Goal: Task Accomplishment & Management: Complete application form

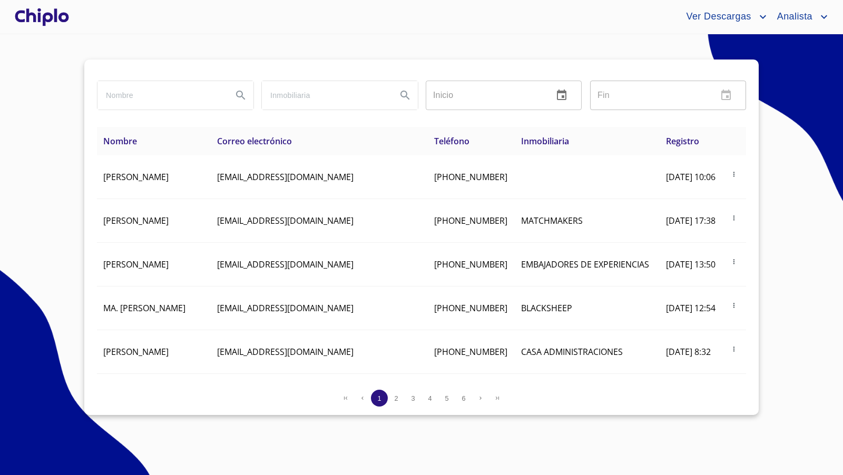
click at [60, 9] on div at bounding box center [42, 17] width 58 height 34
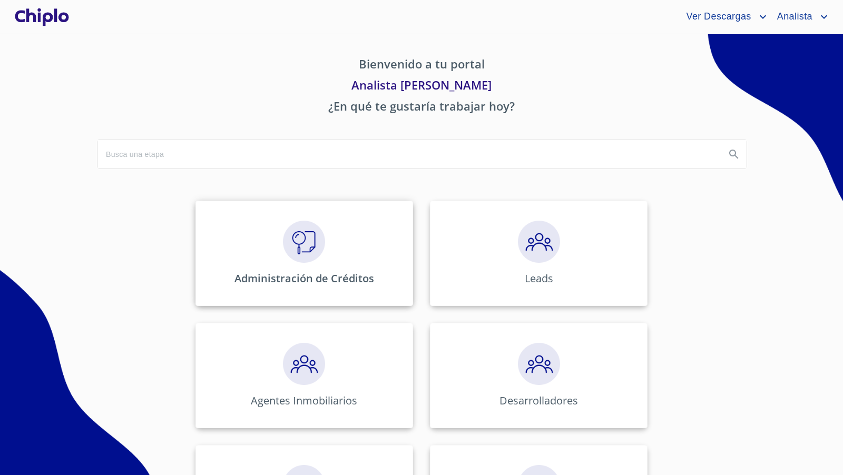
click at [303, 252] on img at bounding box center [304, 242] width 42 height 42
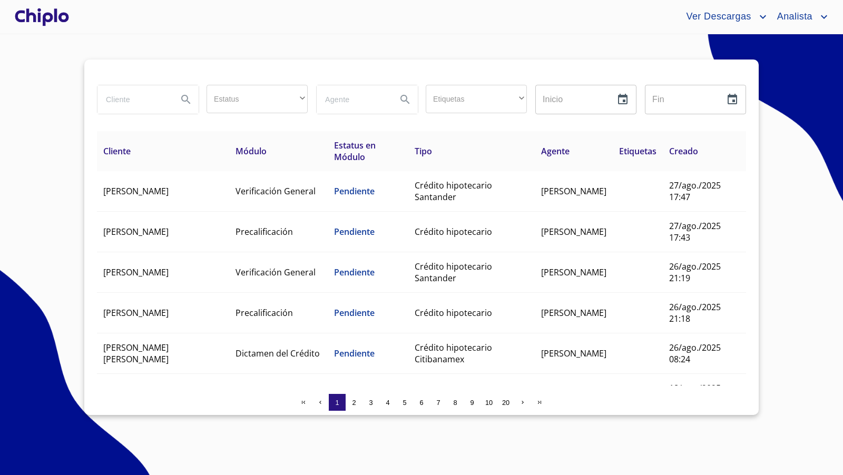
click at [116, 103] on input "search" at bounding box center [133, 99] width 72 height 28
type input "[PERSON_NAME]"
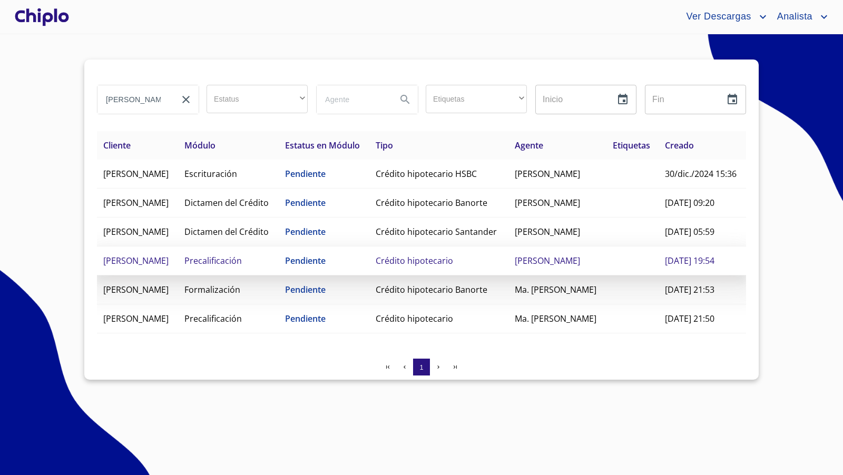
scroll to position [42, 0]
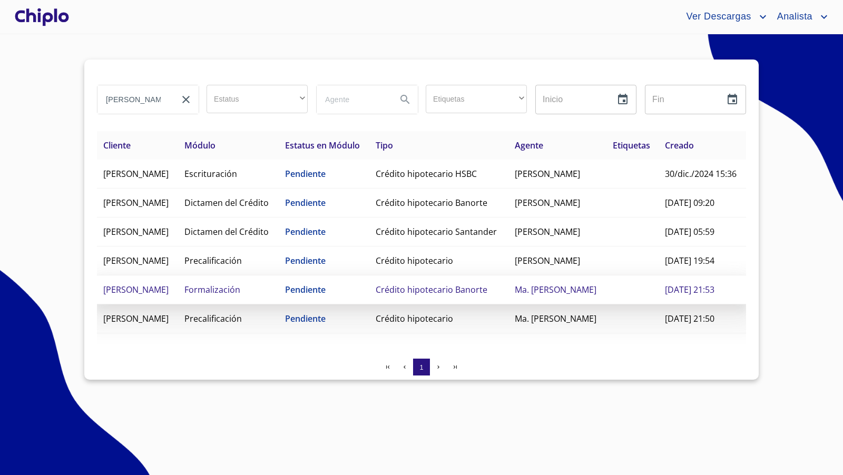
click at [456, 295] on span "Crédito hipotecario Banorte" at bounding box center [432, 290] width 112 height 12
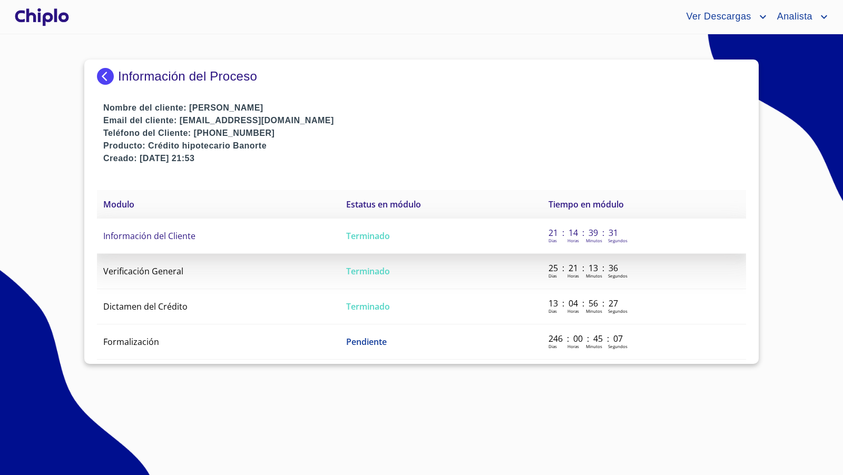
click at [159, 237] on span "Información del Cliente" at bounding box center [149, 236] width 92 height 12
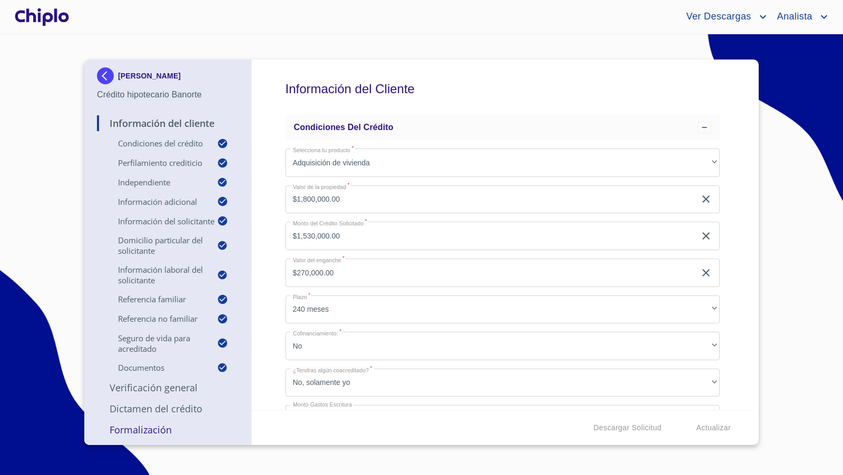
click at [726, 236] on div "Información del Cliente Condiciones del Crédito Selecciona tu producto   * Adqu…" at bounding box center [503, 235] width 502 height 350
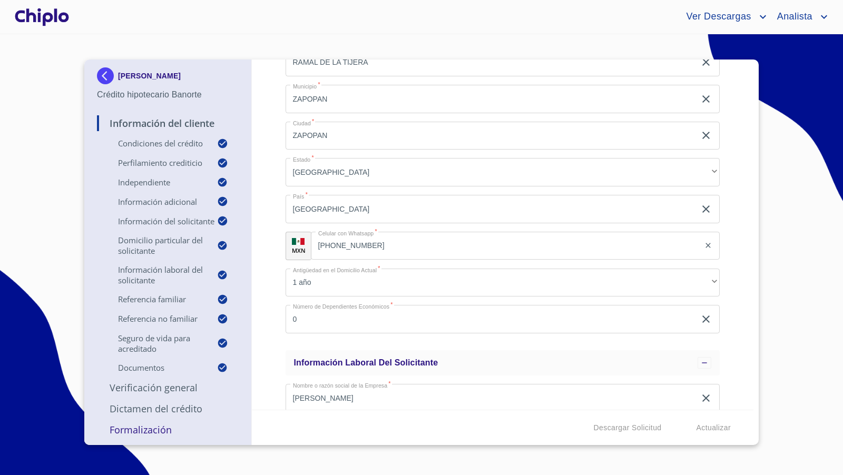
scroll to position [1852, 0]
click at [738, 344] on div "Información del Cliente Condiciones del Crédito Selecciona tu producto   * Adqu…" at bounding box center [503, 235] width 502 height 350
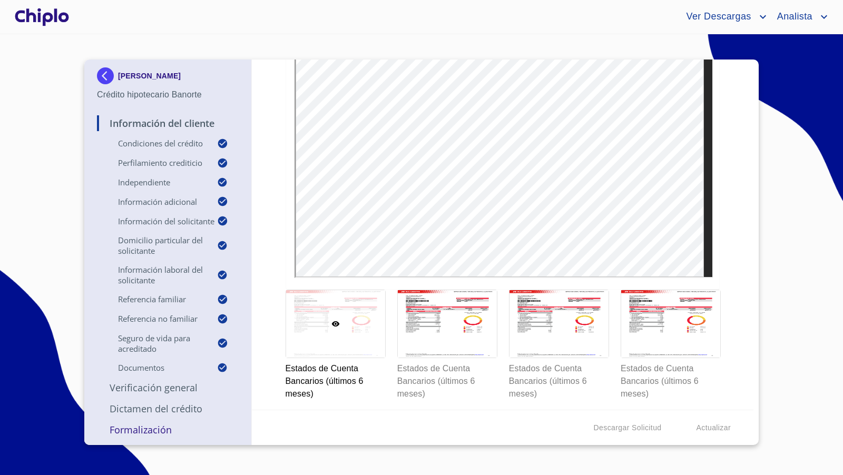
scroll to position [6113, 0]
click at [469, 290] on div at bounding box center [447, 323] width 99 height 67
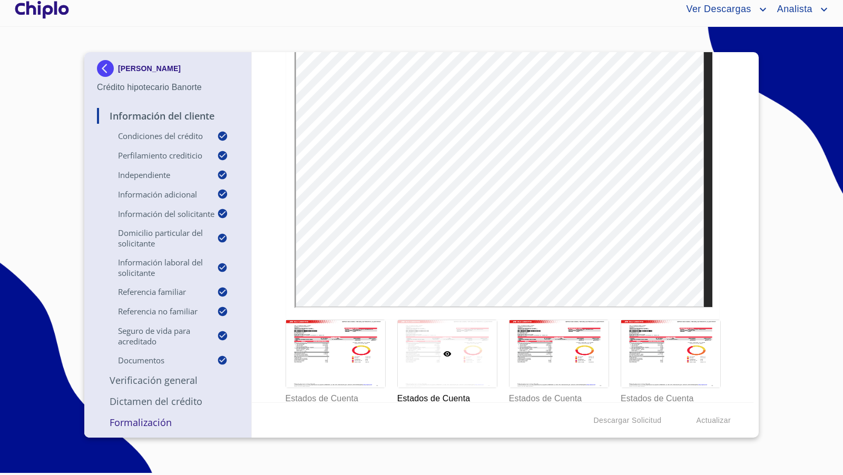
scroll to position [6079, 0]
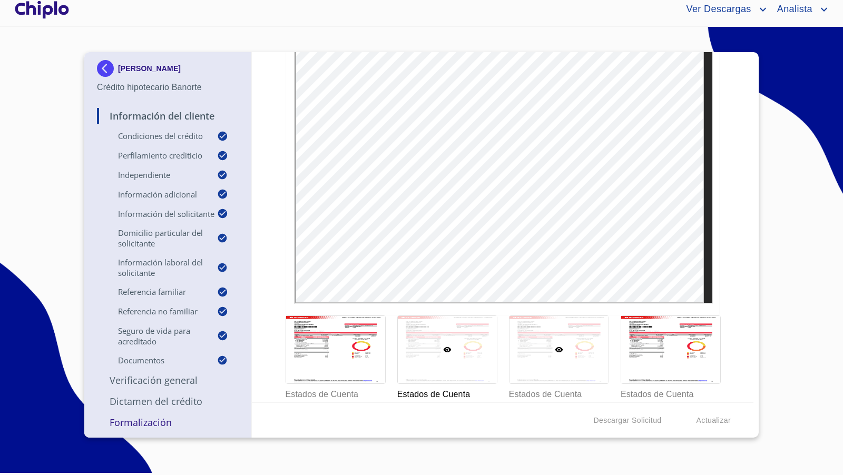
click at [587, 336] on div at bounding box center [558, 349] width 99 height 67
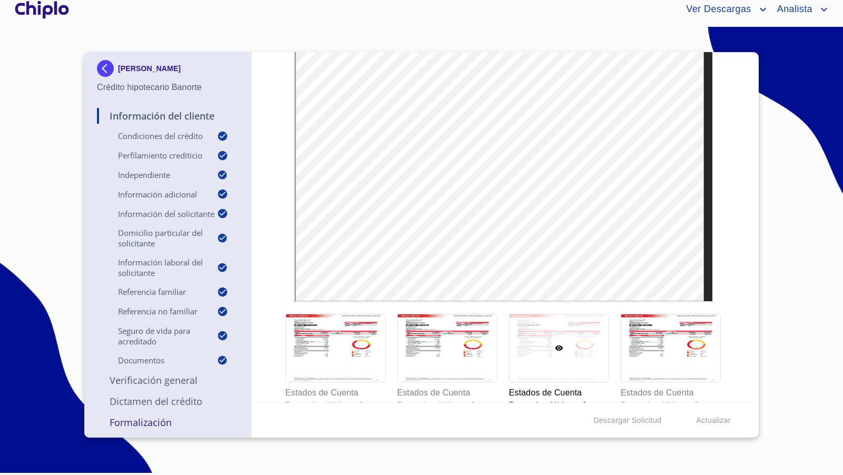
scroll to position [6086, 0]
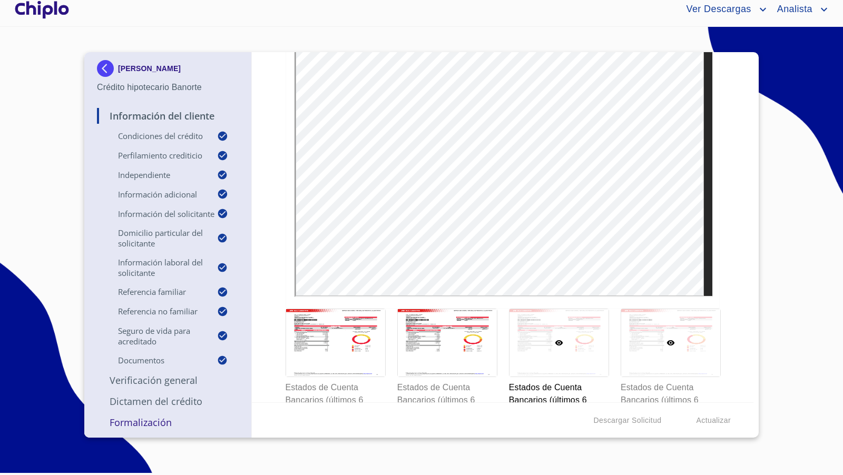
click at [693, 315] on div at bounding box center [670, 342] width 99 height 67
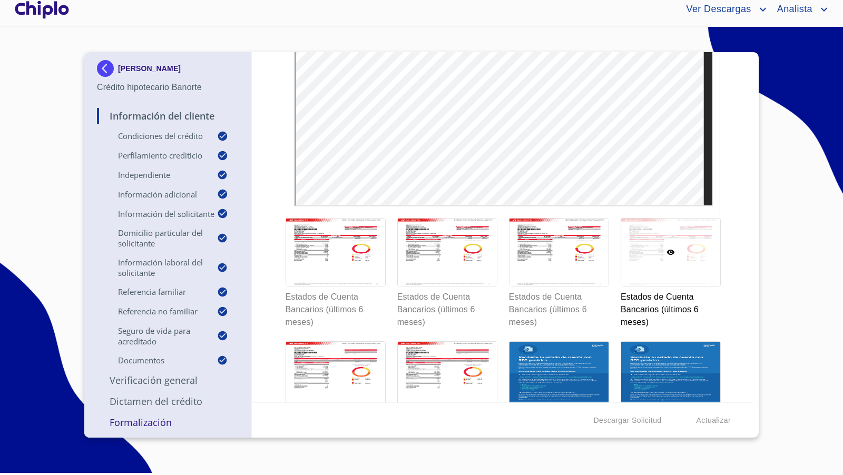
scroll to position [6201, 0]
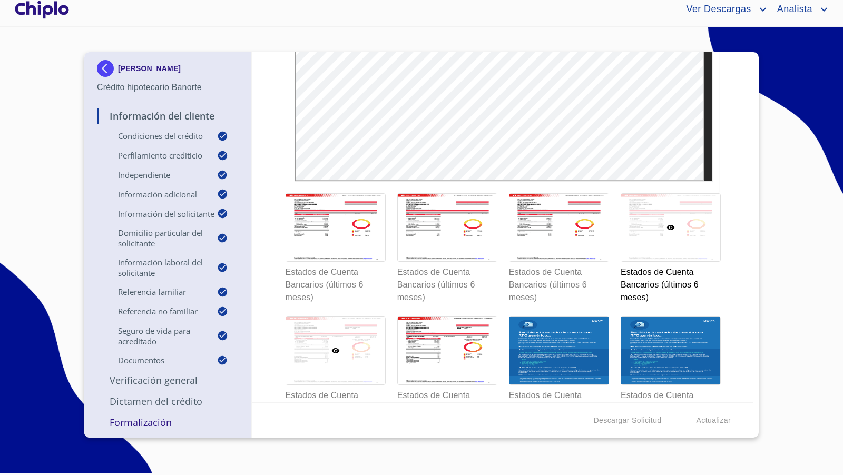
click at [313, 334] on div at bounding box center [335, 350] width 99 height 67
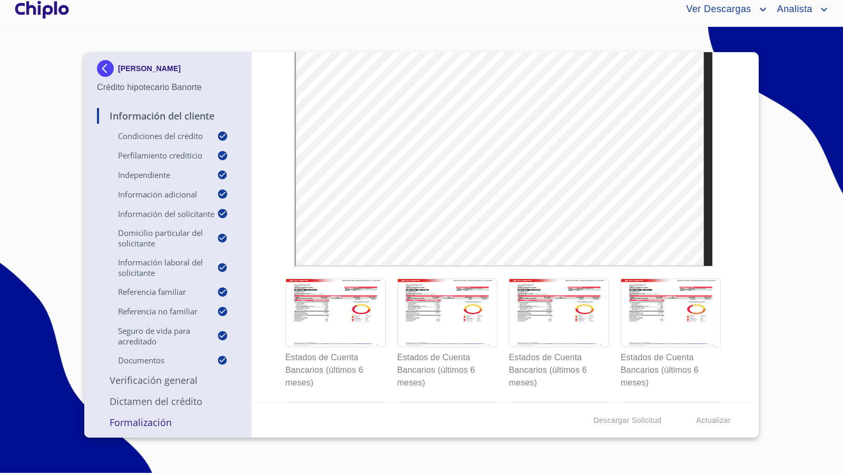
scroll to position [6126, 0]
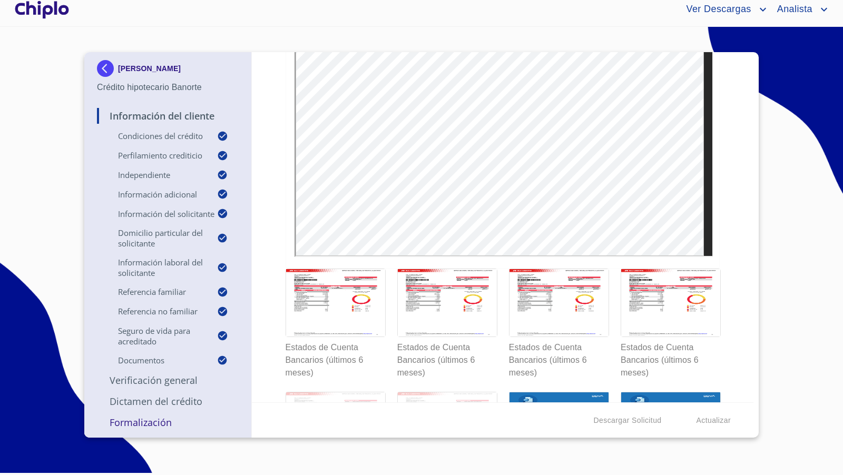
click at [457, 394] on div at bounding box center [447, 425] width 99 height 67
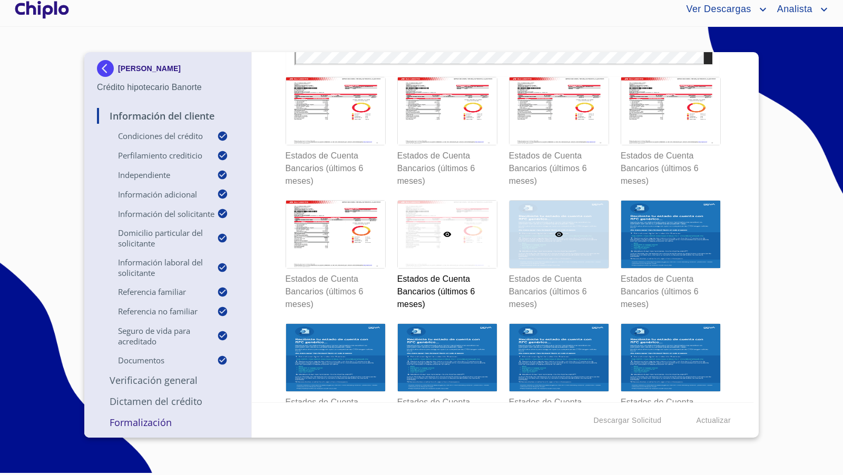
click at [572, 233] on div at bounding box center [558, 234] width 99 height 67
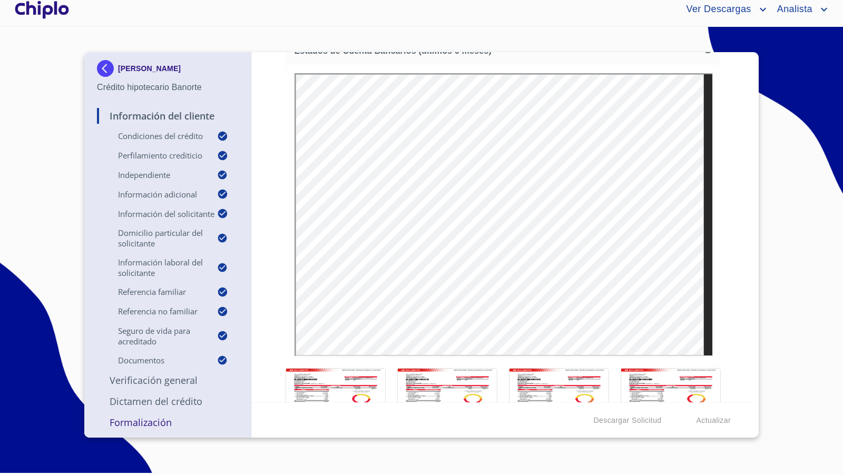
scroll to position [6031, 0]
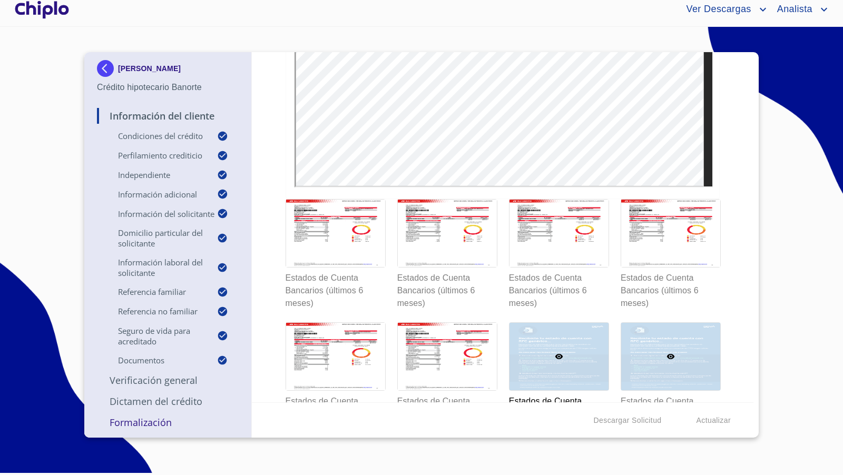
click at [691, 333] on div at bounding box center [670, 356] width 99 height 67
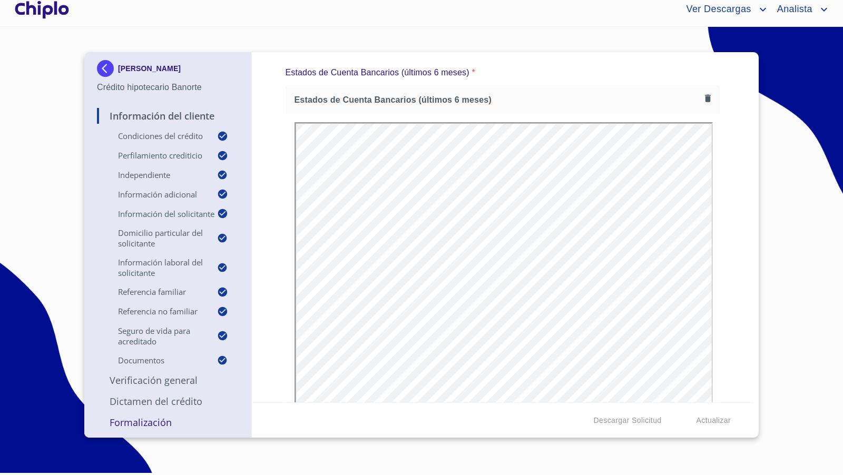
scroll to position [0, 0]
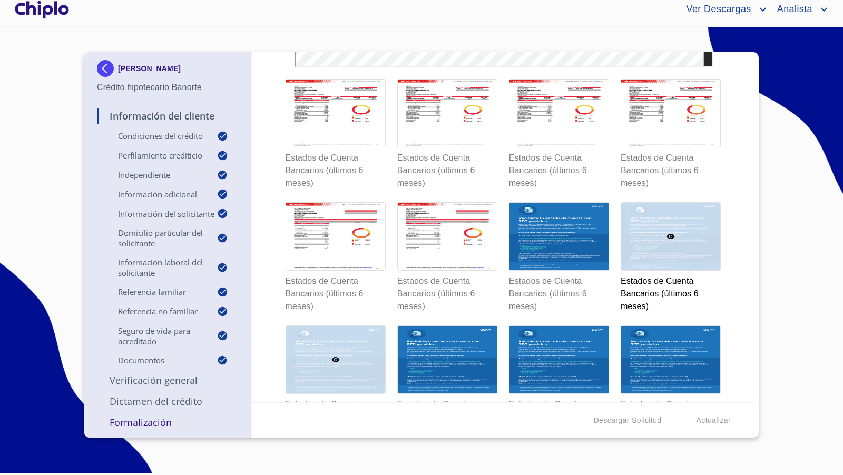
click at [380, 344] on div at bounding box center [335, 359] width 99 height 67
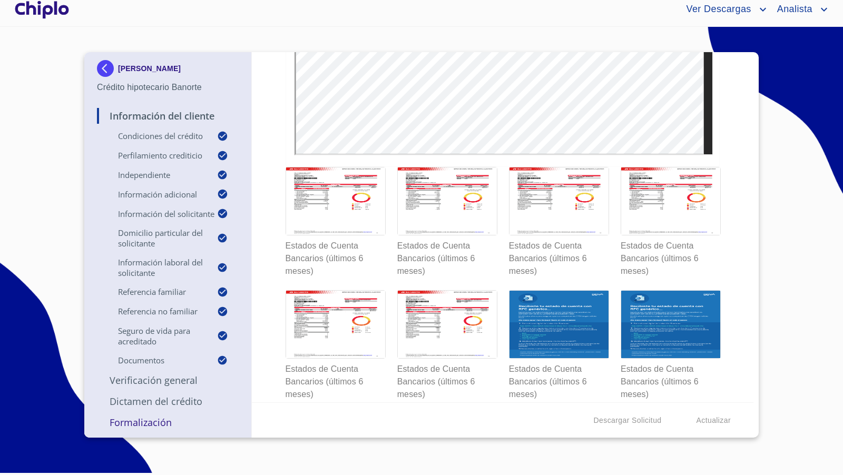
scroll to position [6235, 0]
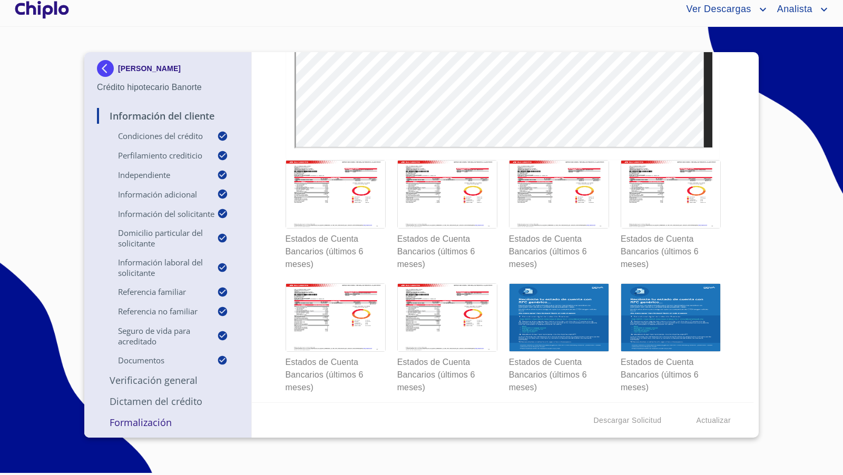
click at [467, 407] on div at bounding box center [447, 440] width 99 height 67
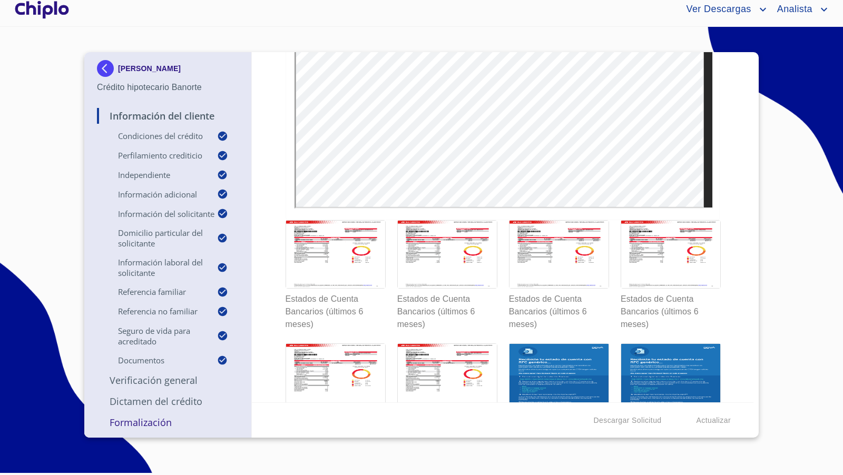
scroll to position [6177, 0]
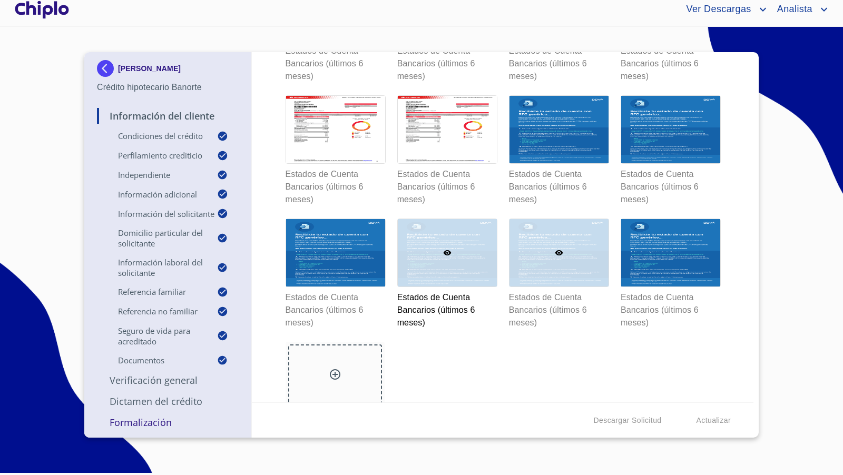
click at [580, 266] on div at bounding box center [558, 252] width 99 height 67
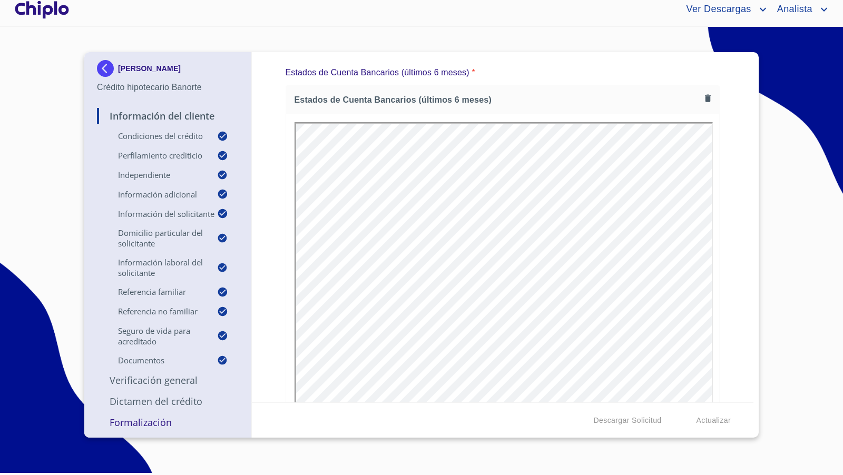
scroll to position [0, 0]
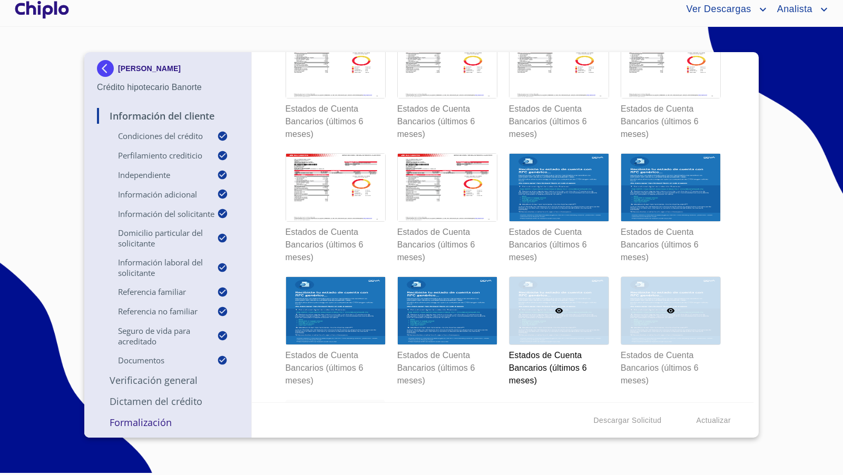
click at [678, 299] on div at bounding box center [670, 310] width 99 height 67
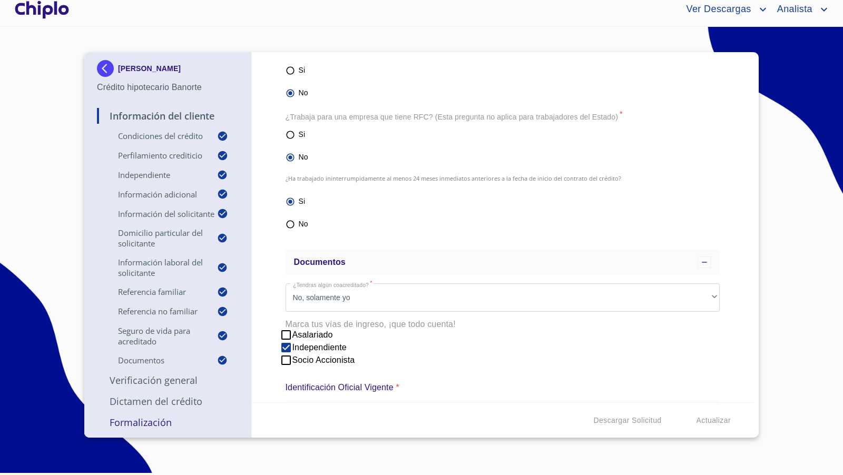
click at [160, 383] on p "Verificación General" at bounding box center [168, 380] width 142 height 13
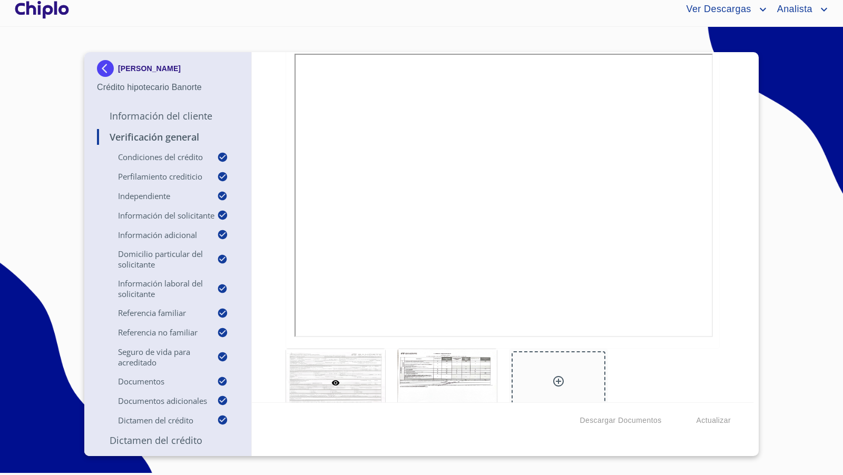
scroll to position [7782, 0]
click at [175, 116] on p "Información del Cliente" at bounding box center [168, 116] width 142 height 13
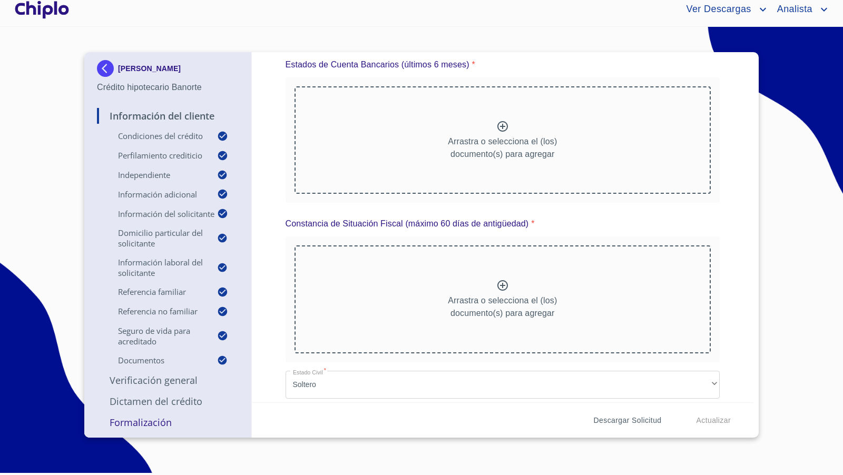
scroll to position [5985, 0]
click at [611, 421] on span "Descargar Solicitud" at bounding box center [628, 420] width 68 height 13
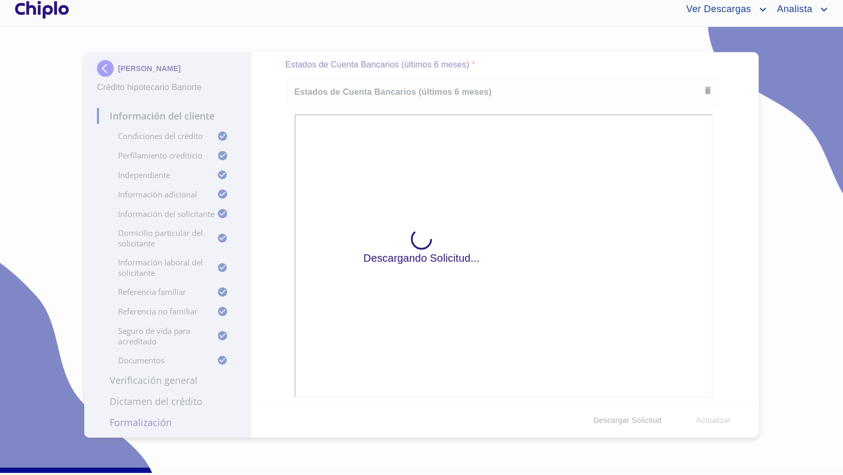
scroll to position [6943, 0]
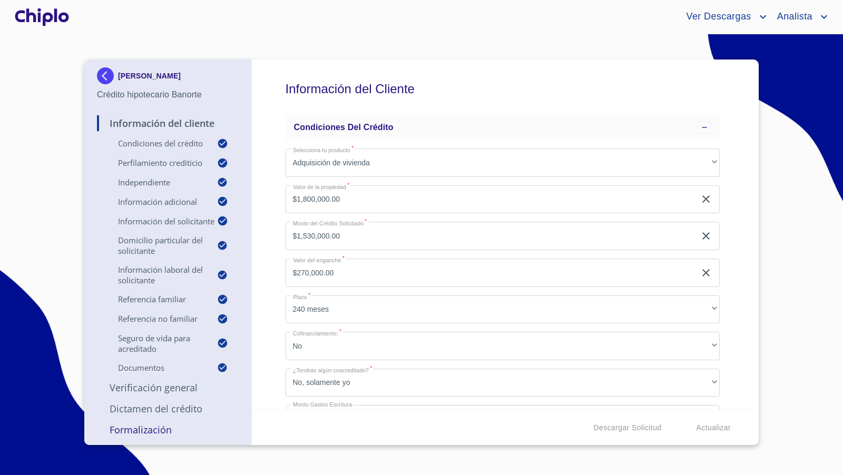
scroll to position [6943, 0]
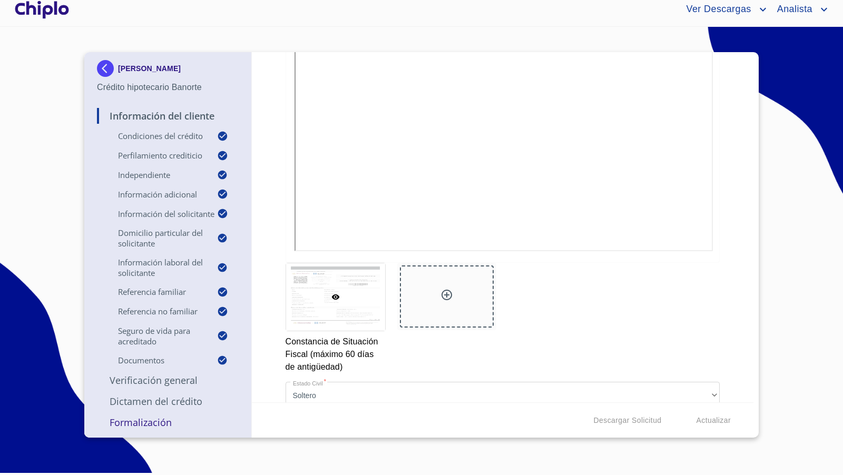
click at [179, 381] on p "Verificación General" at bounding box center [168, 380] width 142 height 13
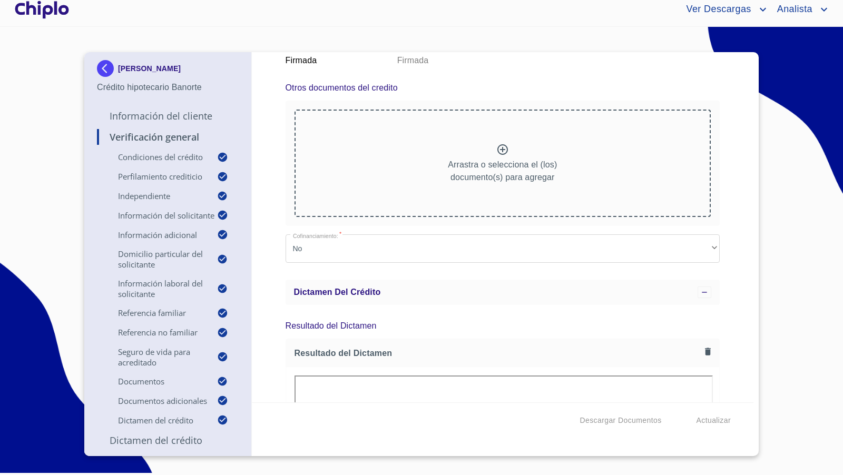
scroll to position [8076, 0]
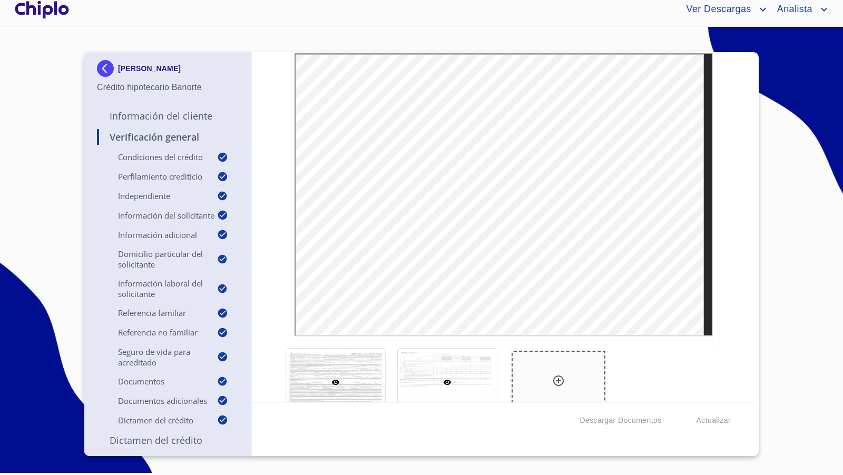
click at [472, 349] on div at bounding box center [447, 382] width 99 height 67
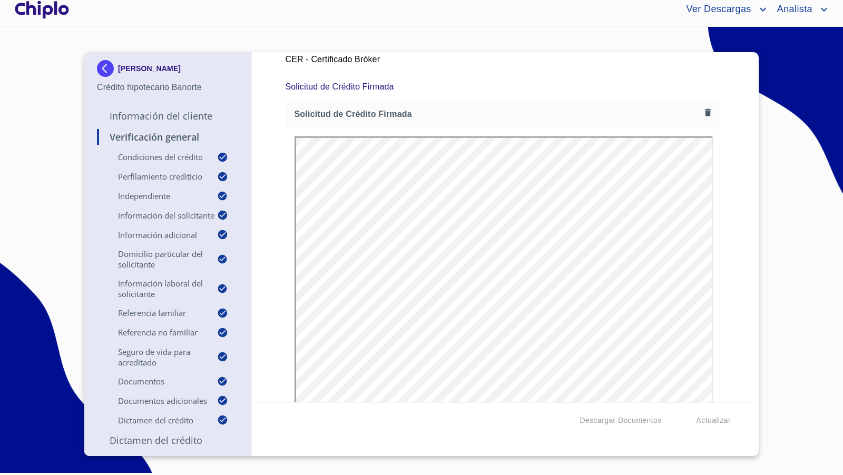
scroll to position [0, 0]
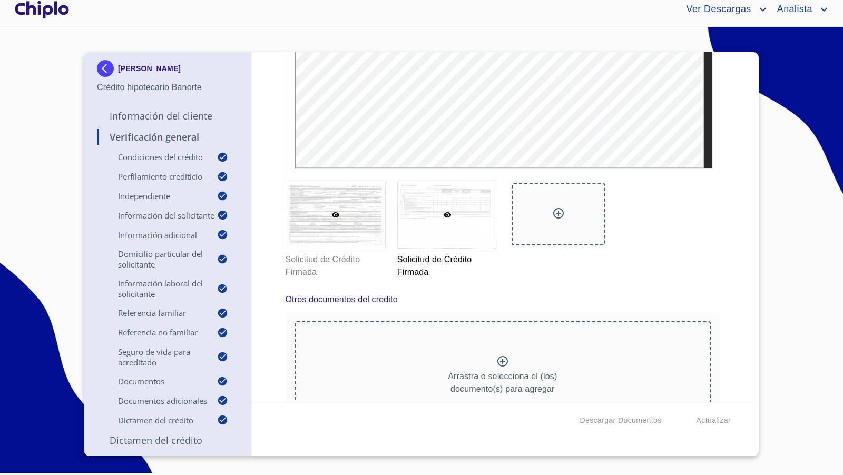
click at [330, 210] on div at bounding box center [335, 214] width 99 height 67
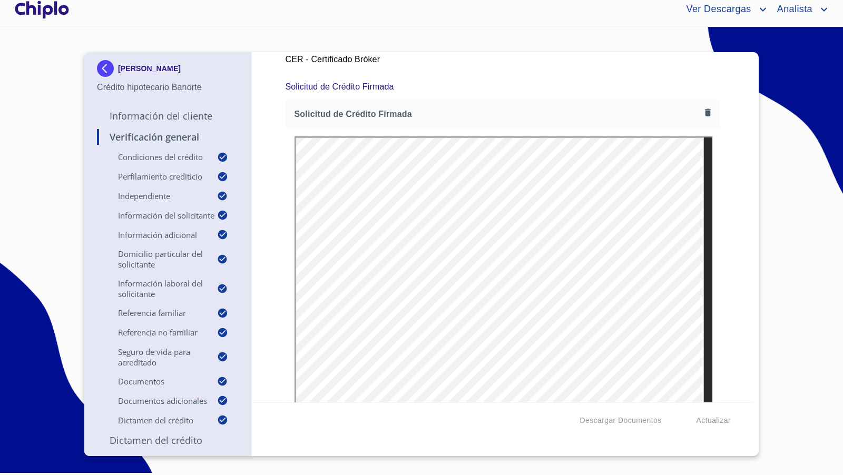
click at [722, 207] on div "Verificación General Condiciones del Crédito Selecciona tu producto   * Adquisi…" at bounding box center [503, 227] width 502 height 350
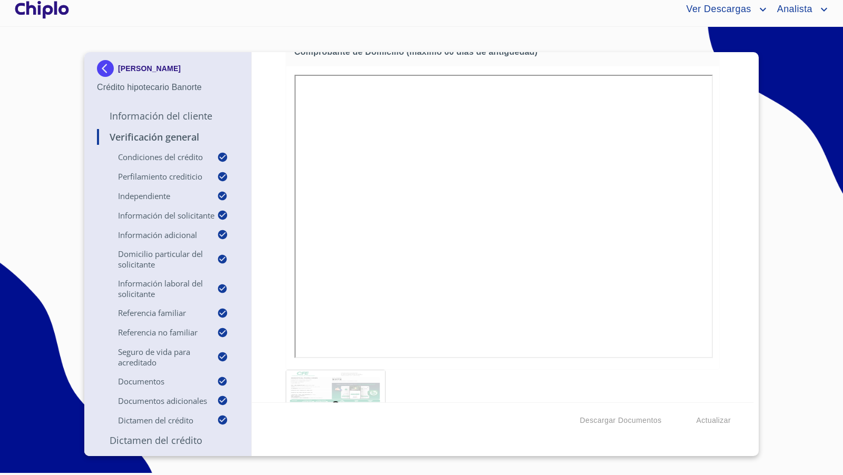
scroll to position [5101, 0]
copy div "[PERSON_NAME]"
drag, startPoint x: 161, startPoint y: 74, endPoint x: 58, endPoint y: 139, distance: 121.6
click at [58, 139] on section "ERIKA ALEJANDRA BARBOSA ALVAREZ Crédito hipotecario Banorte Información del Cli…" at bounding box center [421, 247] width 843 height 441
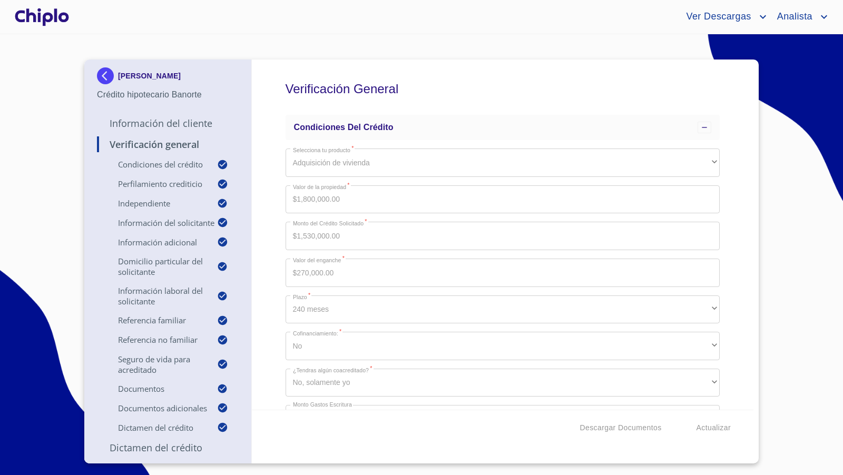
scroll to position [5101, 0]
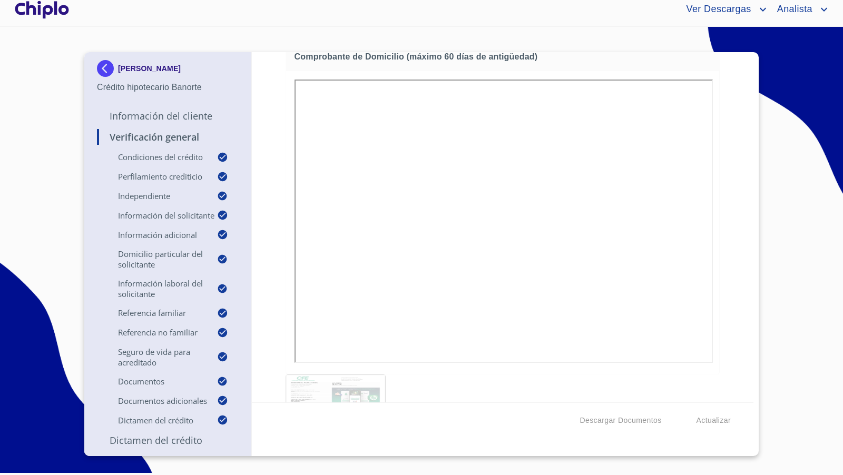
click at [733, 165] on div "Verificación General Condiciones del Crédito Selecciona tu producto   * Adquisi…" at bounding box center [503, 227] width 502 height 350
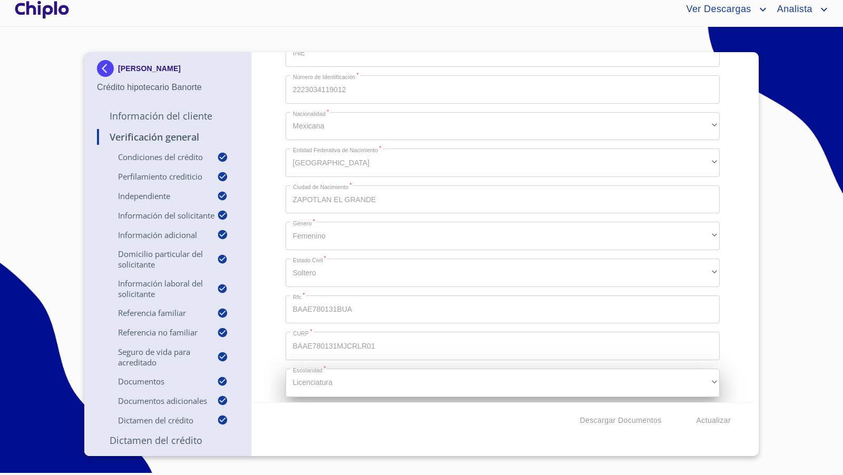
scroll to position [1018, 0]
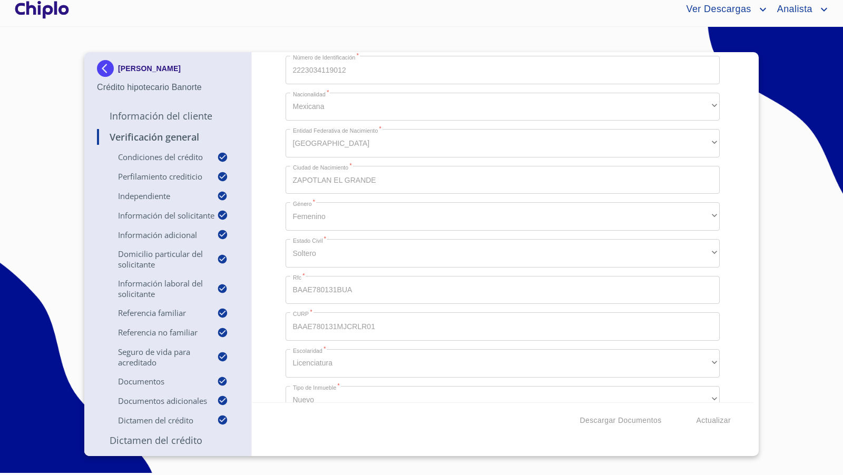
click at [272, 314] on div "Verificación General Condiciones del Crédito Selecciona tu producto   * Adquisi…" at bounding box center [503, 227] width 502 height 350
click at [277, 215] on div "Verificación General Condiciones del Crédito Selecciona tu producto   * Adquisi…" at bounding box center [503, 227] width 502 height 350
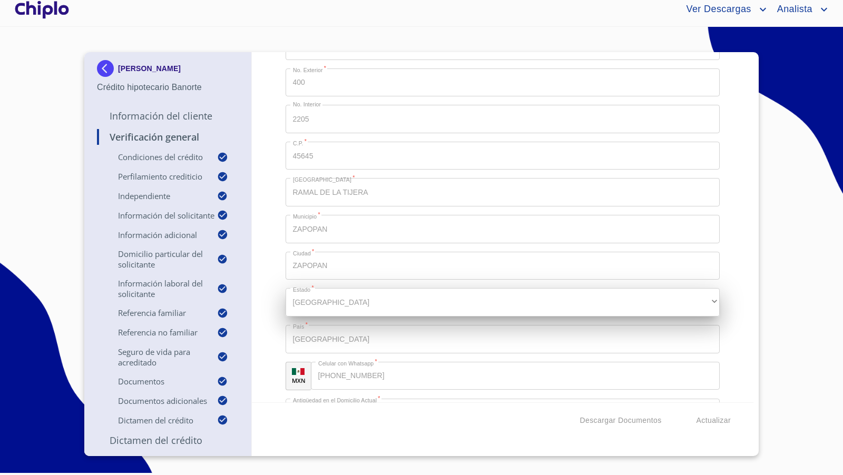
scroll to position [1748, 0]
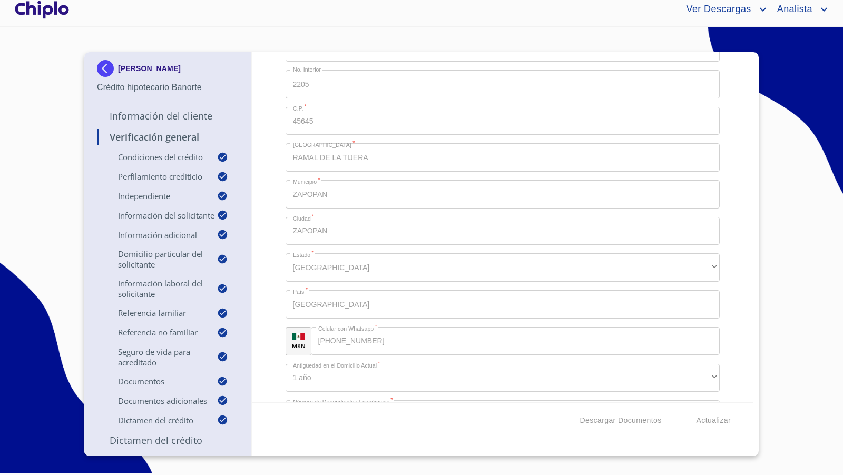
click at [735, 242] on div "Verificación General Condiciones del Crédito Selecciona tu producto   * Adquisi…" at bounding box center [503, 227] width 502 height 350
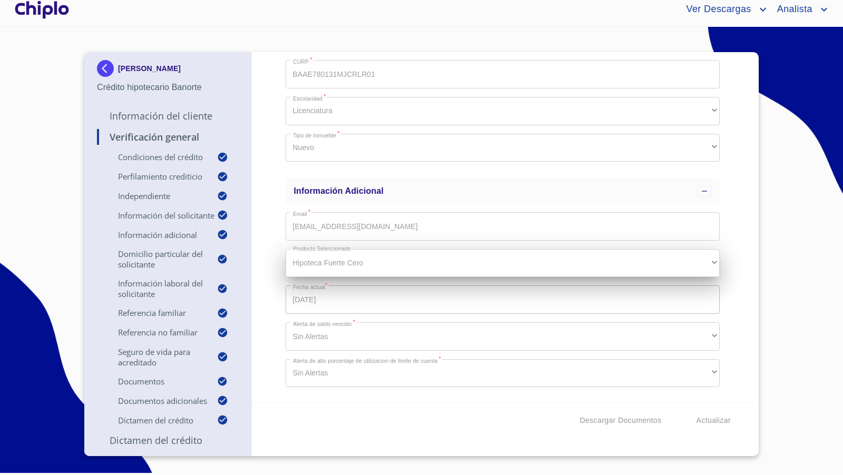
scroll to position [1271, 0]
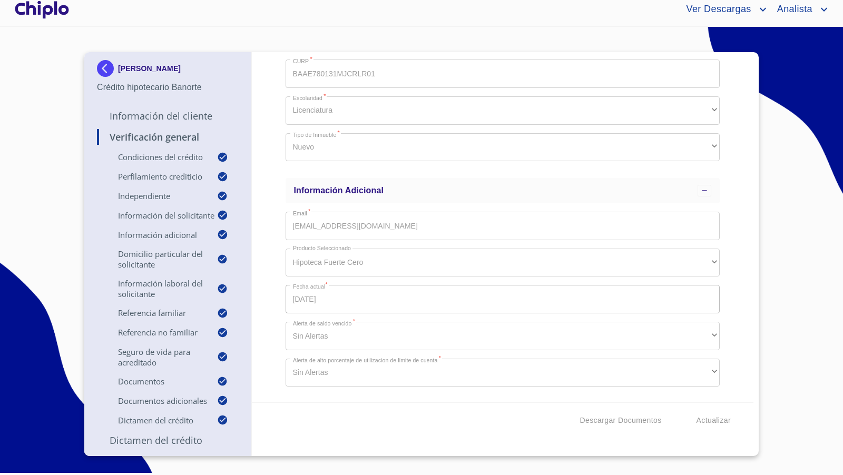
drag, startPoint x: 722, startPoint y: 216, endPoint x: 739, endPoint y: 139, distance: 79.5
click at [723, 214] on div "Verificación General Condiciones del Crédito Selecciona tu producto   * Adquisi…" at bounding box center [503, 227] width 502 height 350
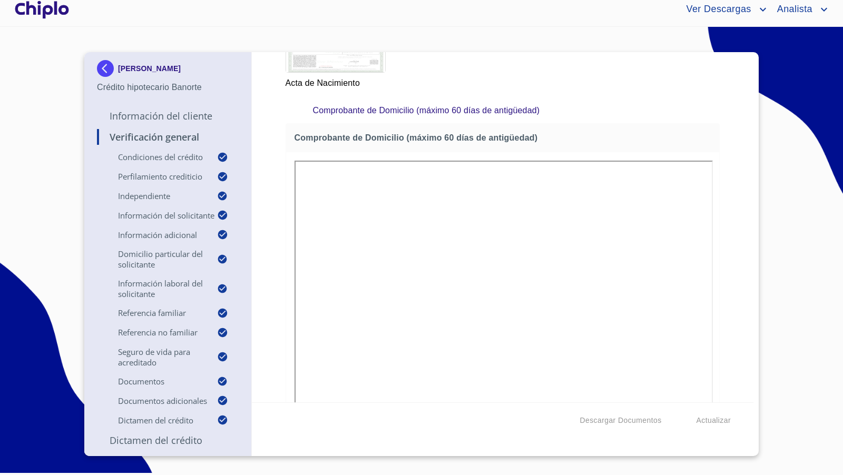
scroll to position [5005, 0]
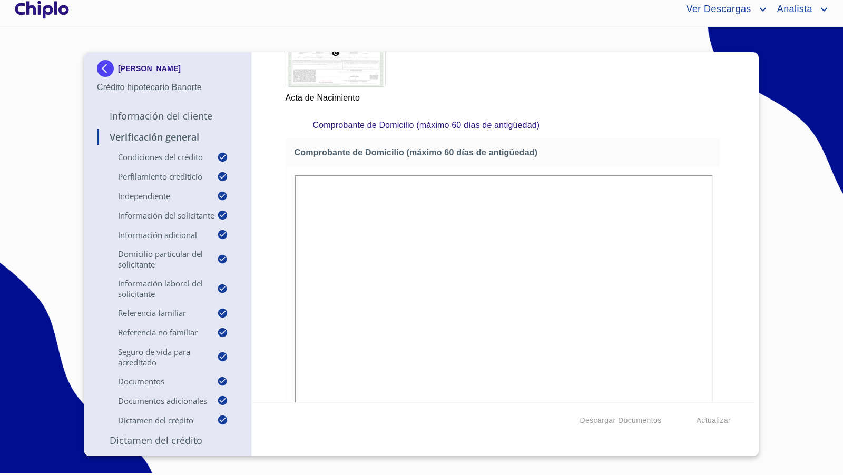
click at [171, 114] on p "Información del Cliente" at bounding box center [168, 116] width 142 height 13
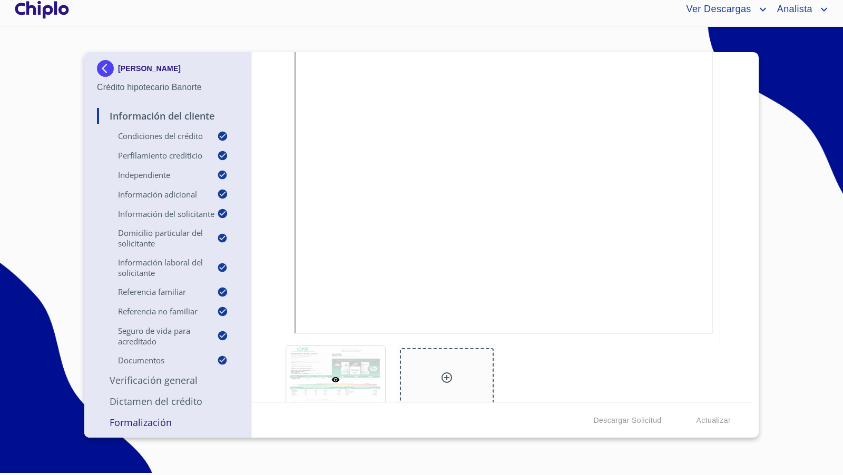
scroll to position [5132, 0]
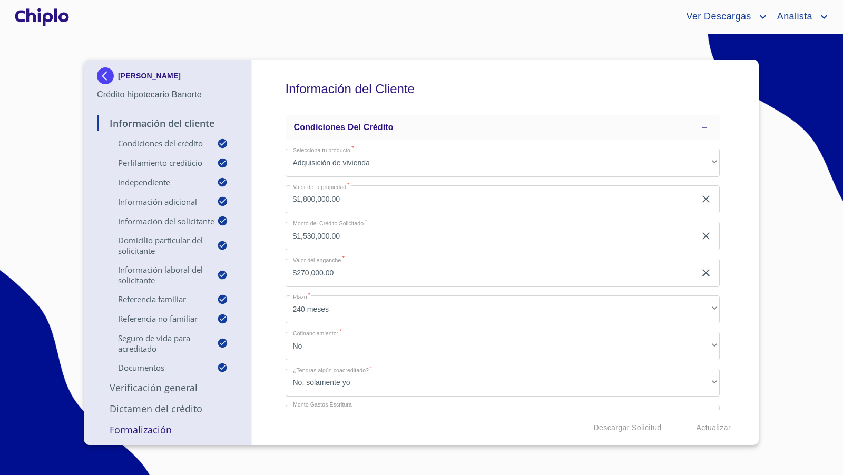
scroll to position [5132, 0]
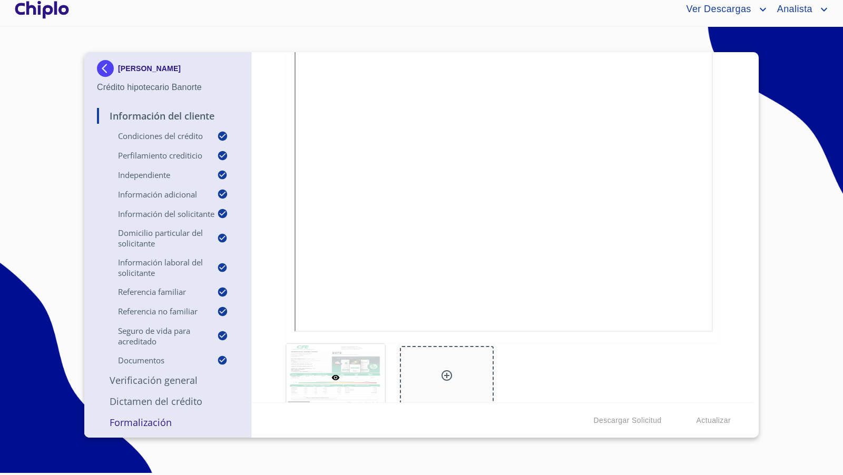
drag, startPoint x: 727, startPoint y: 212, endPoint x: 744, endPoint y: 253, distance: 44.7
click at [729, 213] on div "Información del Cliente Condiciones del Crédito Selecciona tu producto   * Adqu…" at bounding box center [503, 227] width 502 height 350
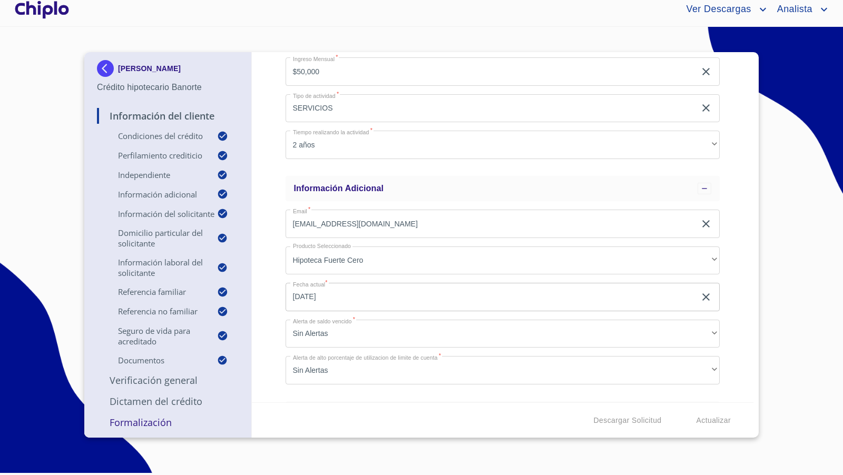
scroll to position [528, 0]
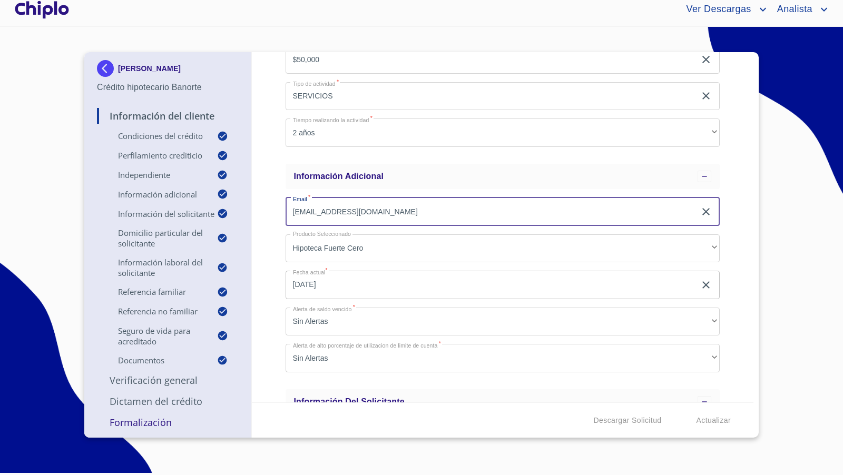
drag, startPoint x: 413, startPoint y: 213, endPoint x: 276, endPoint y: 213, distance: 137.5
click at [278, 210] on div "Información del Cliente Condiciones del Crédito Selecciona tu producto   * Adqu…" at bounding box center [503, 227] width 502 height 350
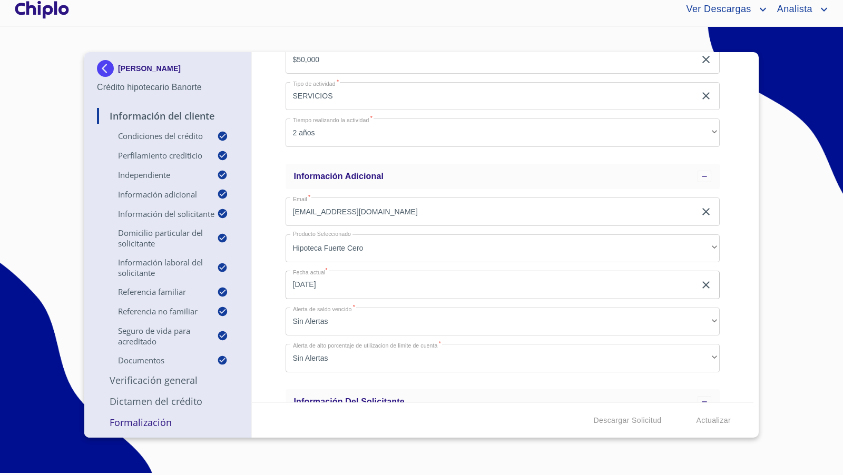
click at [729, 300] on div "Información del Cliente Condiciones del Crédito Selecciona tu producto   * Adqu…" at bounding box center [503, 227] width 502 height 350
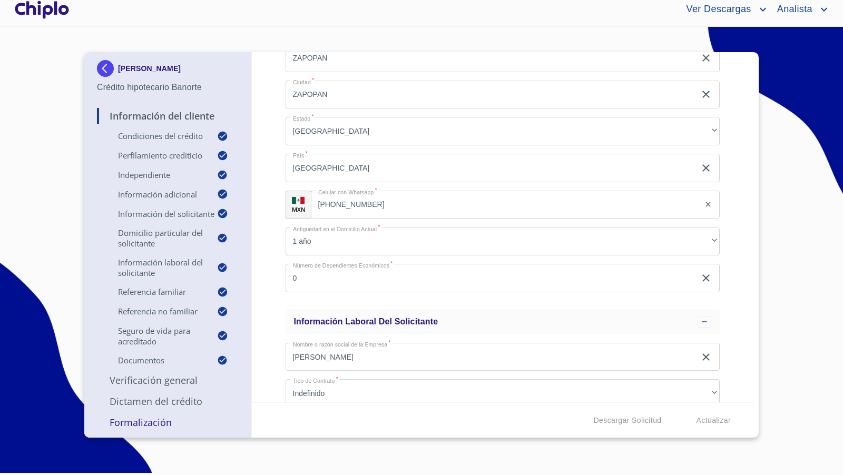
scroll to position [1885, 0]
click at [397, 201] on input "[PHONE_NUMBER]" at bounding box center [505, 204] width 389 height 28
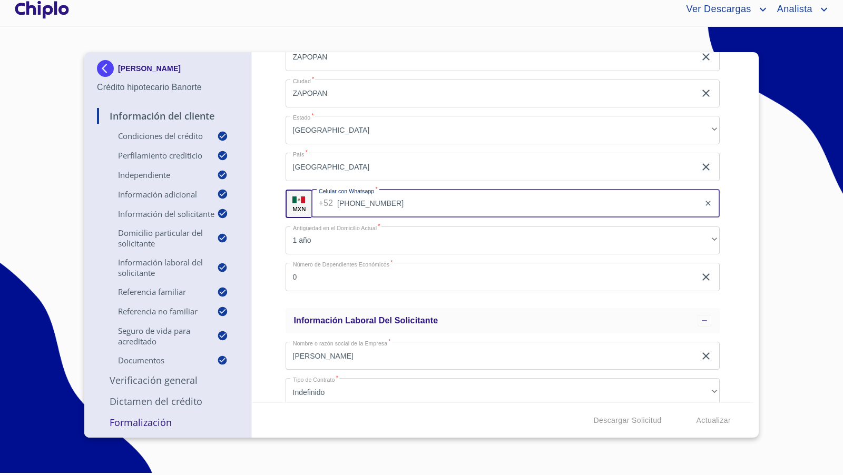
click at [397, 201] on input "[PHONE_NUMBER]" at bounding box center [518, 204] width 362 height 28
click at [724, 226] on div "Información del Cliente Condiciones del Crédito Selecciona tu producto   * Adqu…" at bounding box center [503, 227] width 502 height 350
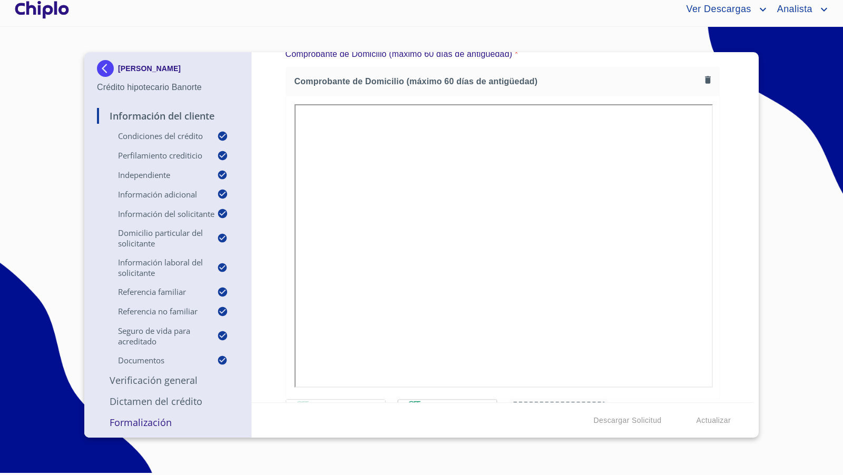
scroll to position [5075, 0]
click at [705, 78] on icon "button" at bounding box center [708, 81] width 6 height 7
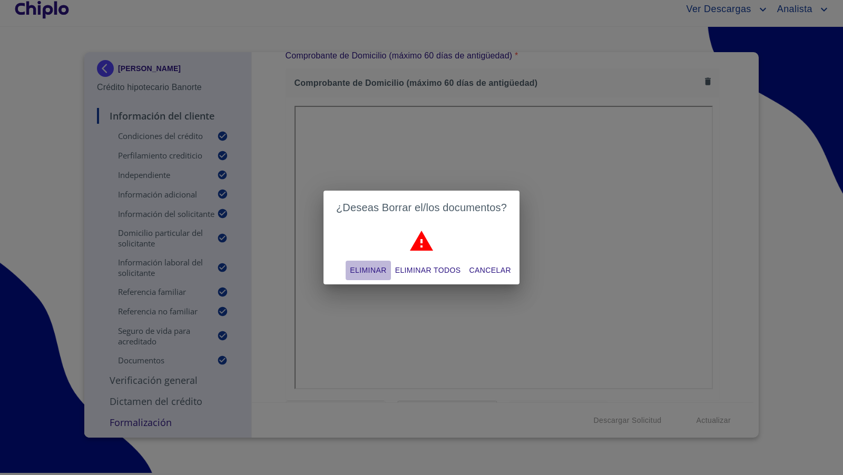
click at [371, 272] on span "Eliminar" at bounding box center [368, 270] width 36 height 13
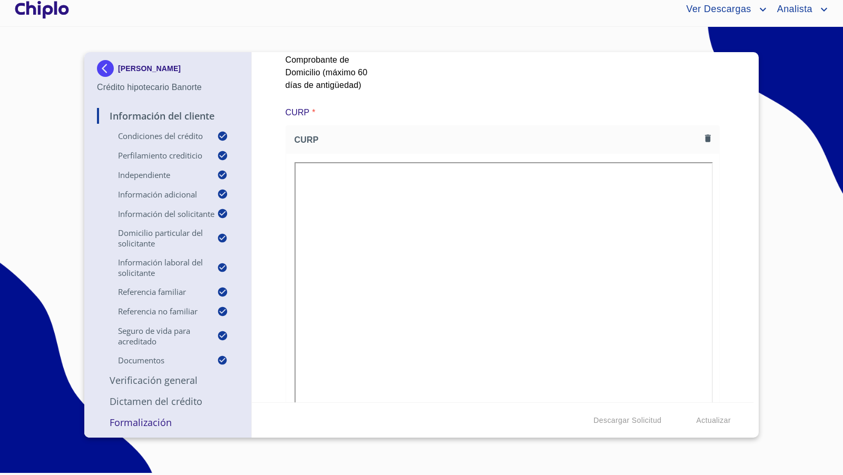
scroll to position [5559, 0]
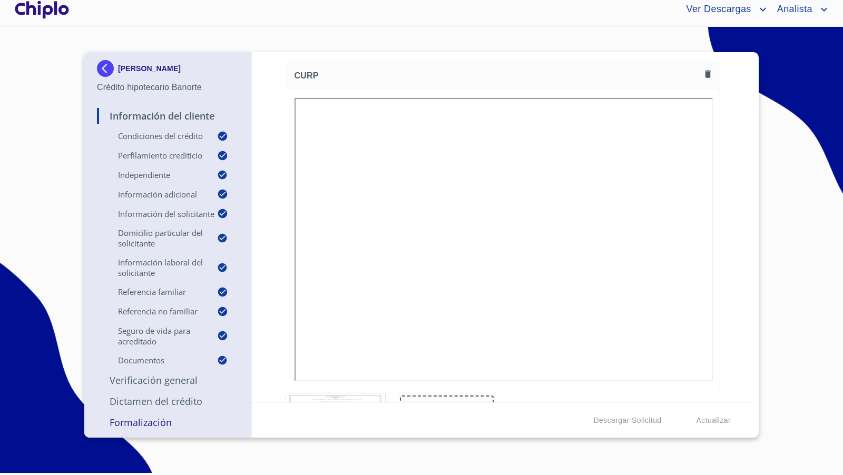
click at [183, 383] on p "Verificación General" at bounding box center [168, 380] width 142 height 13
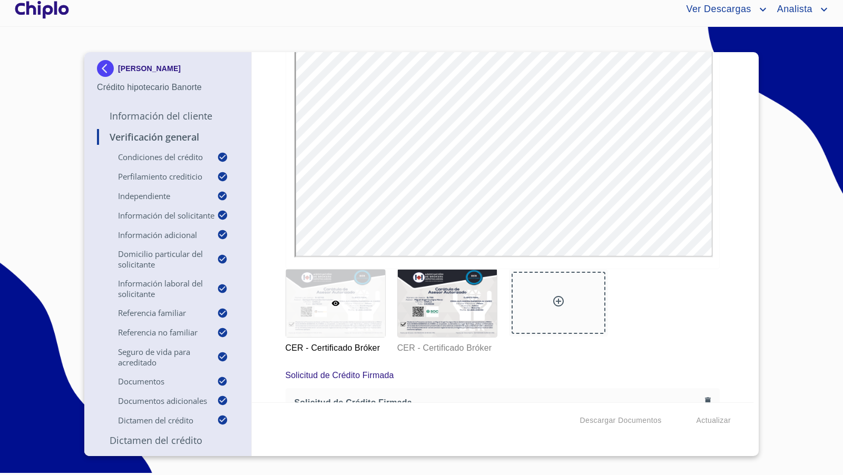
scroll to position [0, 0]
click at [723, 232] on div "Verificación General Condiciones del Crédito Selecciona tu producto   * Adquisi…" at bounding box center [503, 227] width 502 height 350
click at [724, 263] on div "Verificación General Condiciones del Crédito Selecciona tu producto   * Adquisi…" at bounding box center [503, 227] width 502 height 350
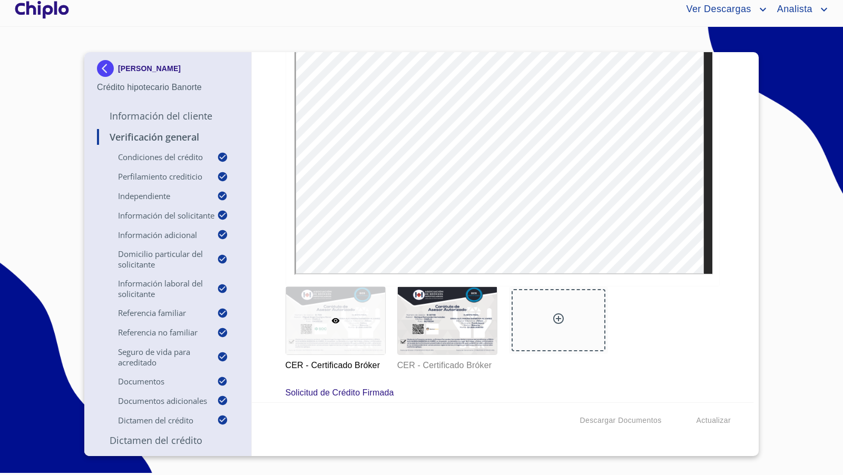
scroll to position [7389, 0]
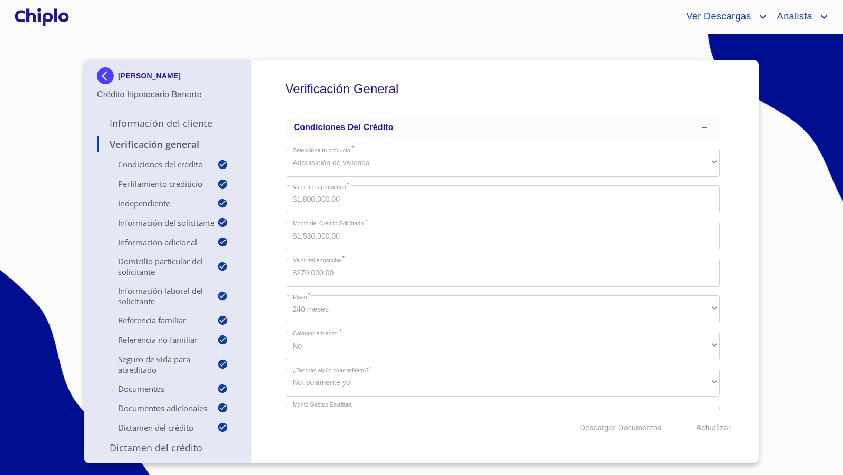
scroll to position [7389, 0]
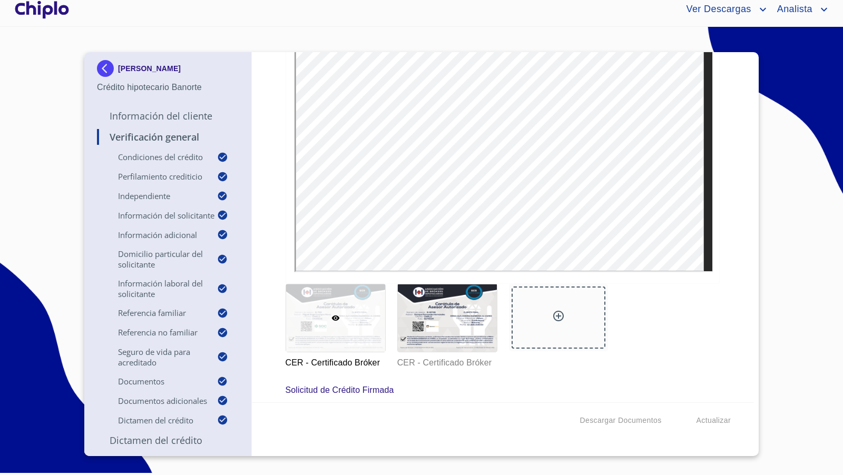
click at [726, 208] on div "Verificación General Condiciones del Crédito Selecciona tu producto   * Adquisi…" at bounding box center [503, 227] width 502 height 350
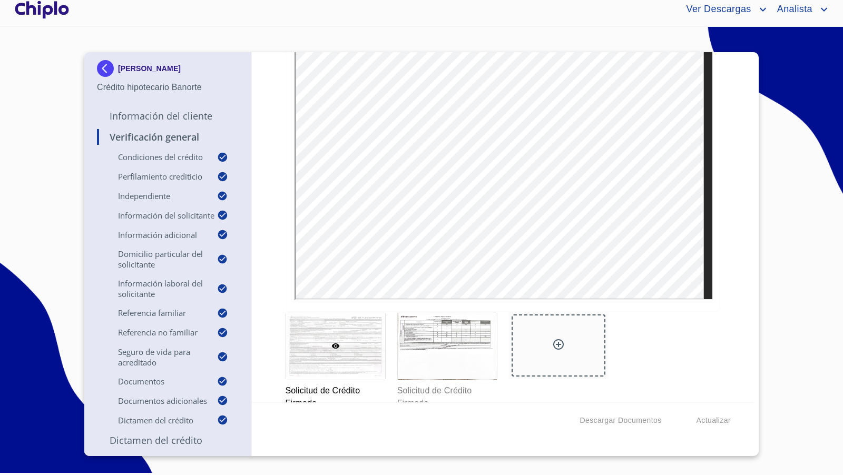
scroll to position [7814, 0]
click at [543, 325] on div at bounding box center [558, 343] width 94 height 62
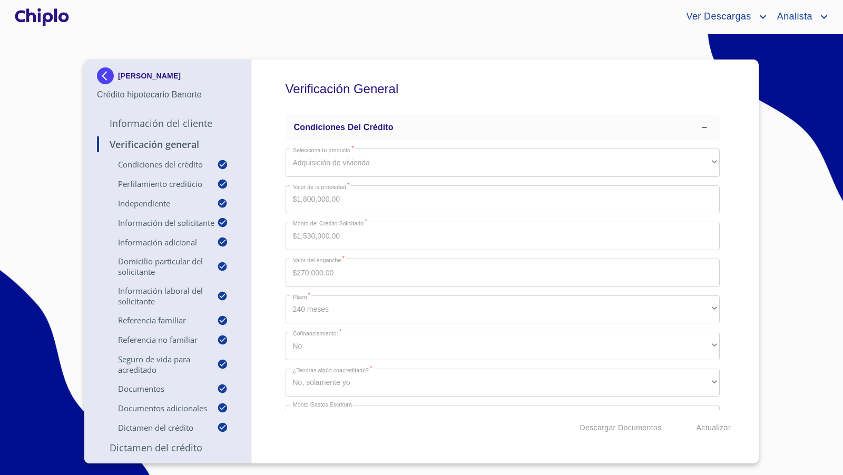
scroll to position [8453, 0]
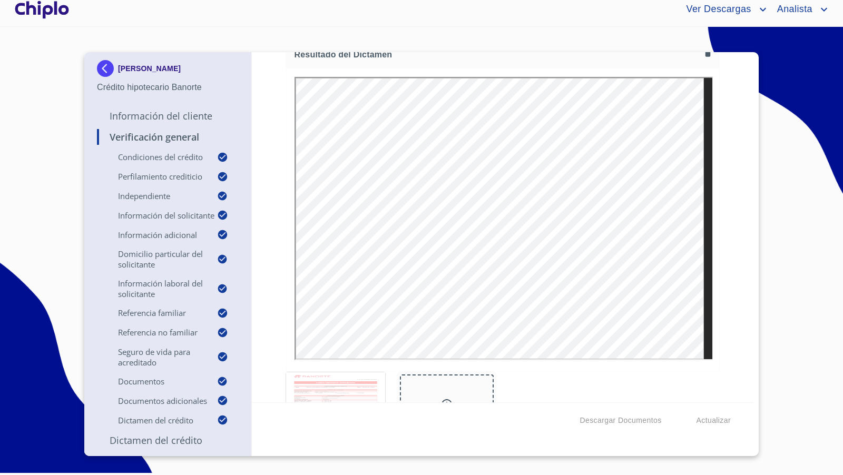
click at [721, 278] on div "Verificación General Condiciones del Crédito Selecciona tu producto   * Adquisi…" at bounding box center [503, 227] width 502 height 350
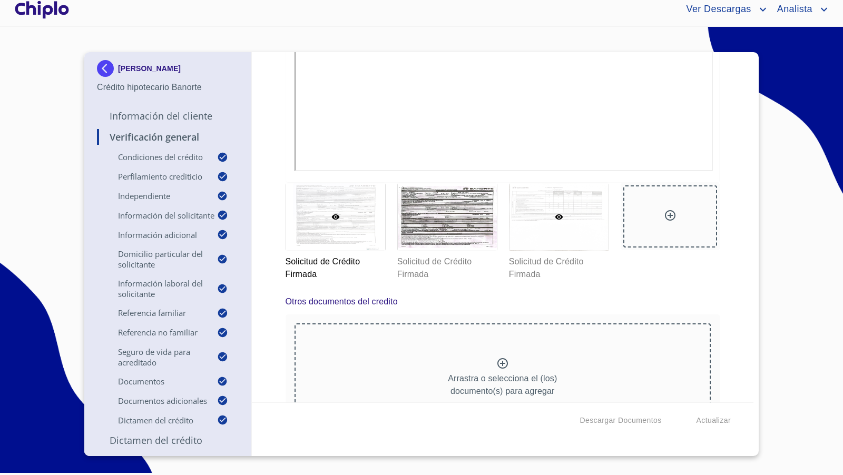
scroll to position [7926, 0]
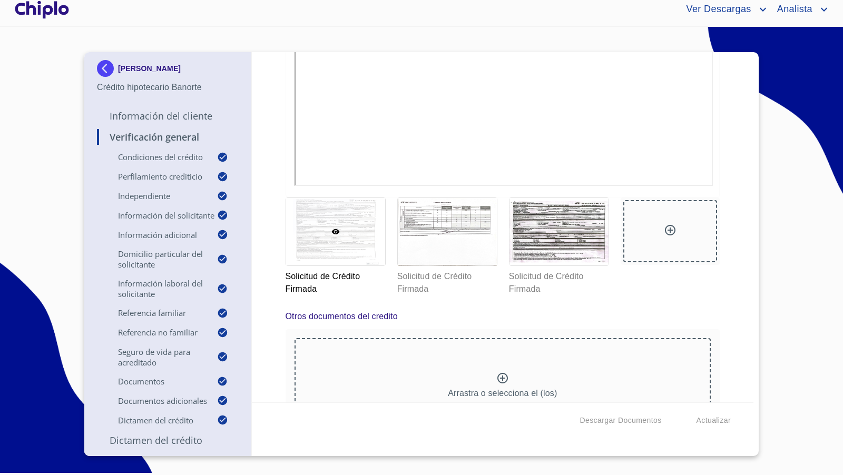
click at [352, 224] on div at bounding box center [335, 231] width 99 height 67
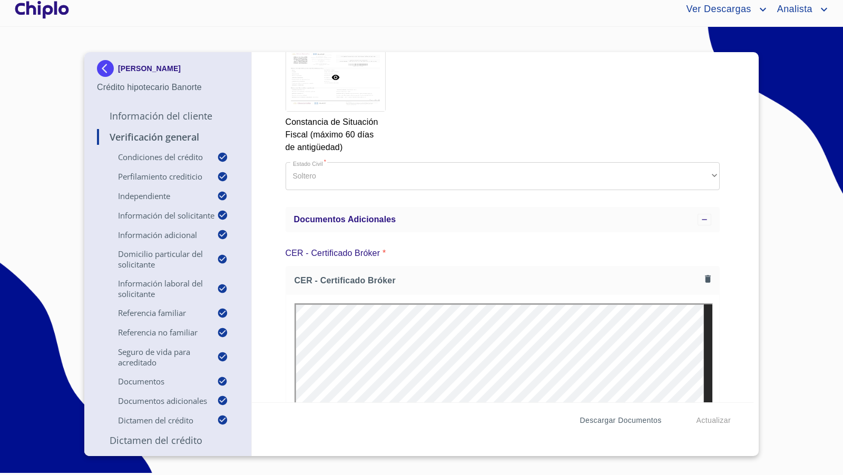
click at [600, 414] on span "Descargar Documentos" at bounding box center [620, 420] width 82 height 13
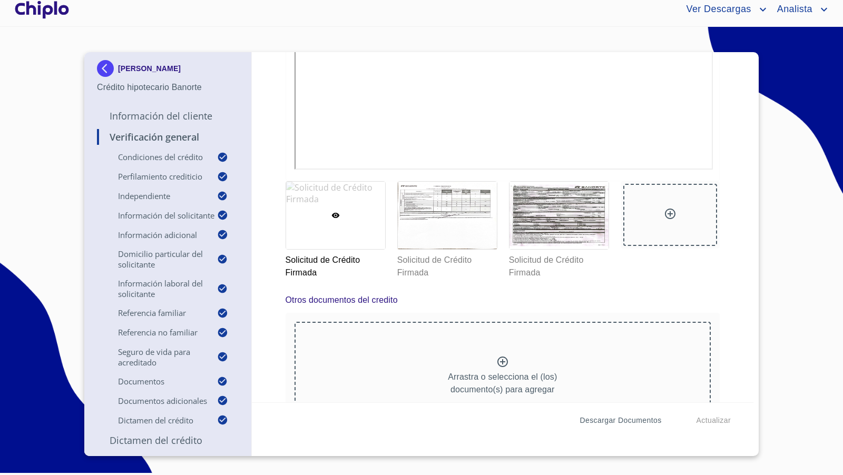
scroll to position [7945, 0]
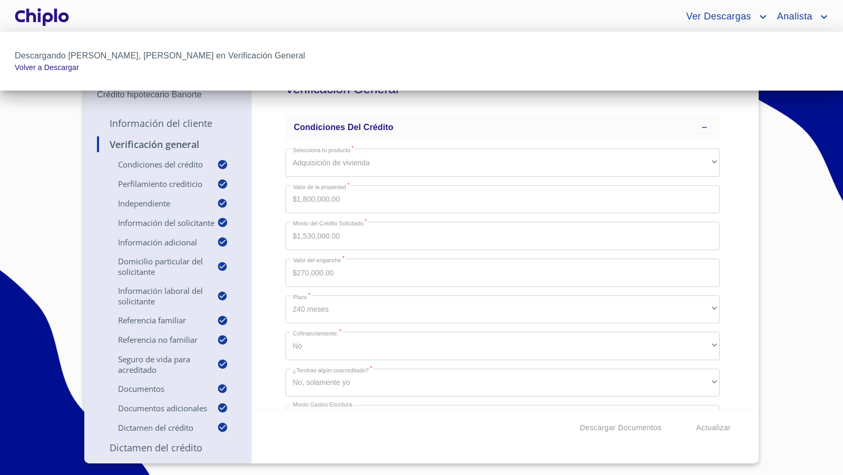
scroll to position [7945, 0]
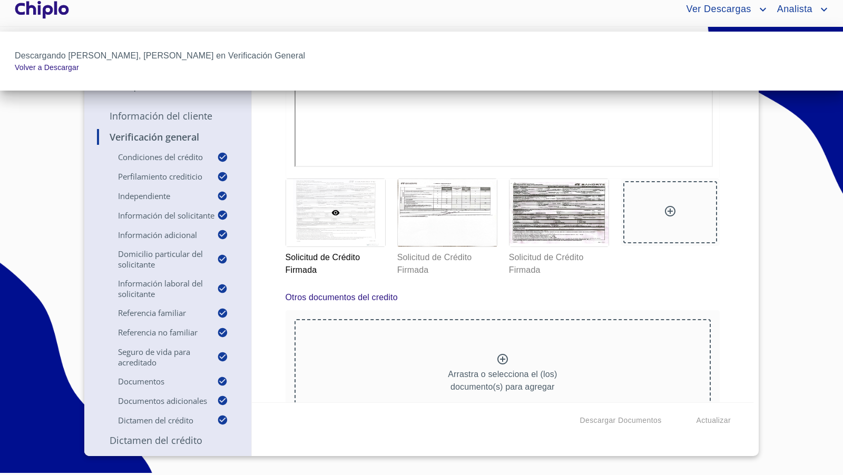
click at [234, 146] on div at bounding box center [421, 237] width 843 height 475
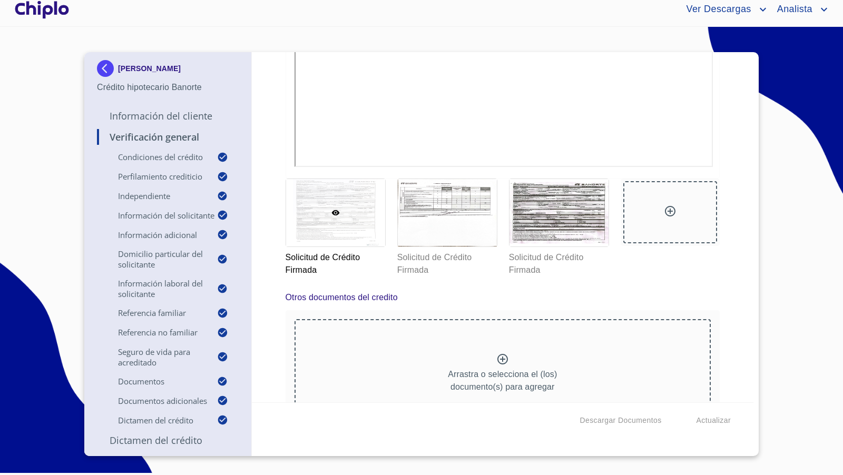
copy p "[PERSON_NAME]"
drag, startPoint x: 167, startPoint y: 73, endPoint x: 58, endPoint y: 116, distance: 117.3
click at [58, 116] on section "[PERSON_NAME] hipotecario Banorte Información del Cliente Verificación General …" at bounding box center [421, 247] width 843 height 441
drag, startPoint x: 58, startPoint y: 116, endPoint x: 181, endPoint y: 34, distance: 147.7
click at [58, 116] on section "[PERSON_NAME] hipotecario Banorte Información del Cliente Verificación General …" at bounding box center [421, 247] width 843 height 441
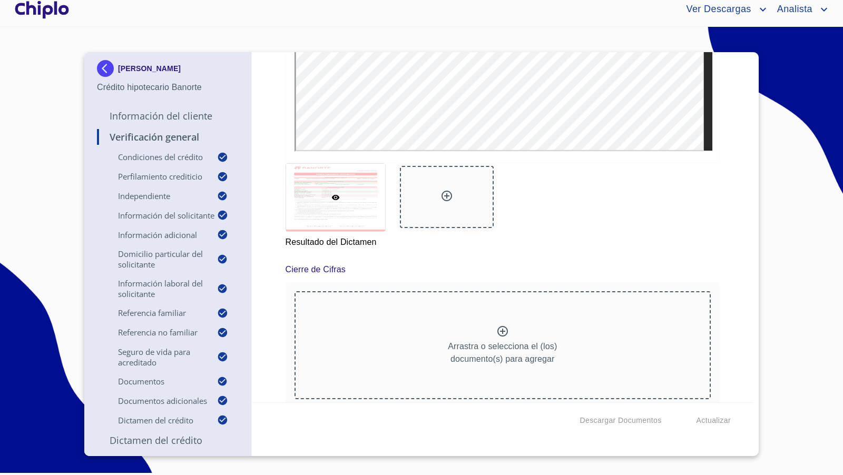
scroll to position [33, 0]
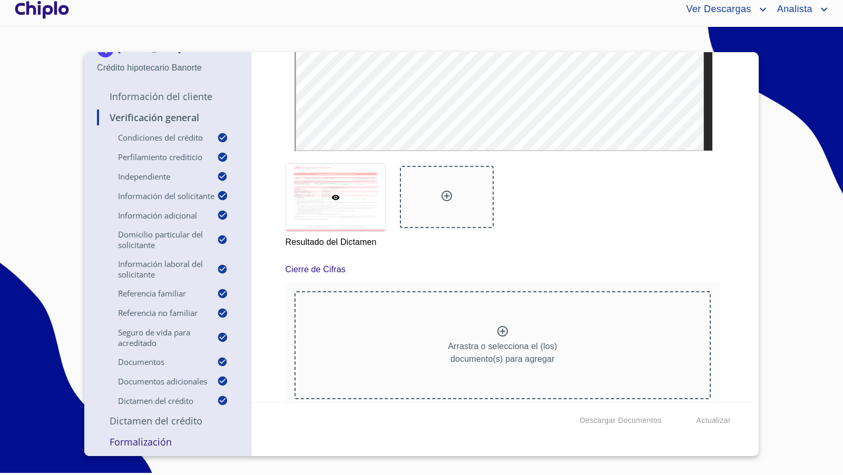
click at [48, 12] on div at bounding box center [42, 10] width 58 height 34
